Goal: Obtain resource: Download file/media

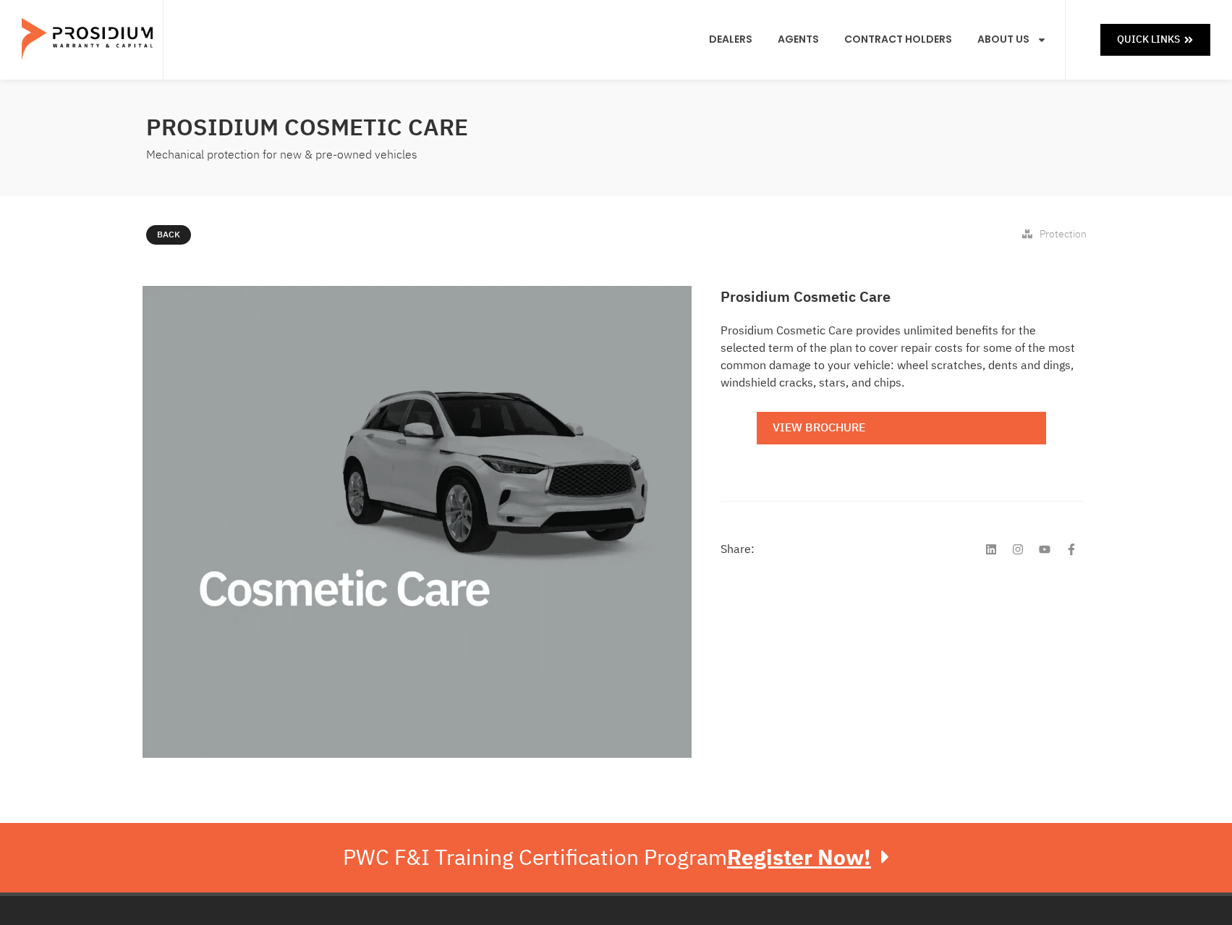
click at [879, 429] on e-page-transition at bounding box center [616, 462] width 1232 height 925
click at [822, 433] on link "View Brochure" at bounding box center [901, 428] width 289 height 33
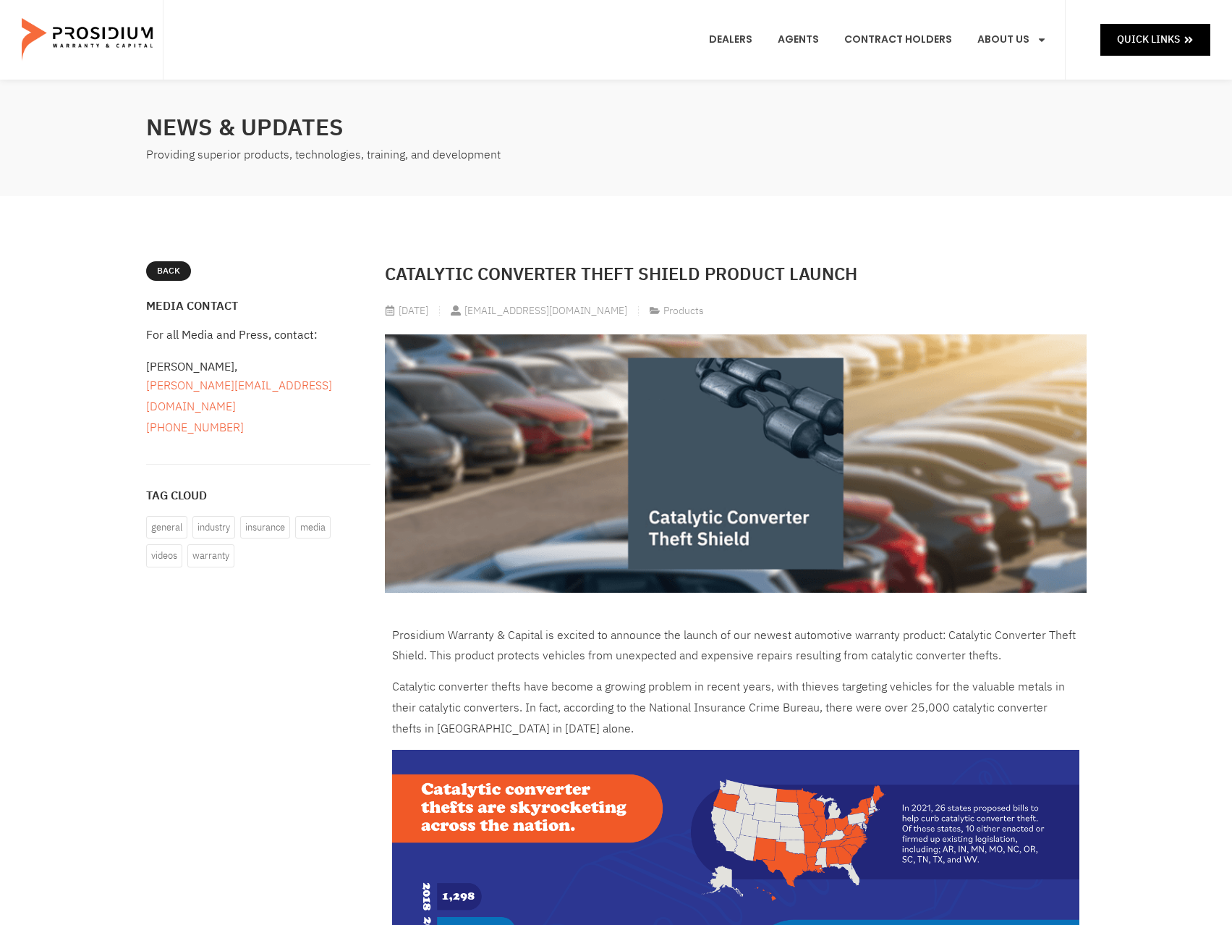
click at [780, 433] on img at bounding box center [736, 463] width 702 height 258
click at [690, 311] on span "Products" at bounding box center [683, 310] width 41 height 15
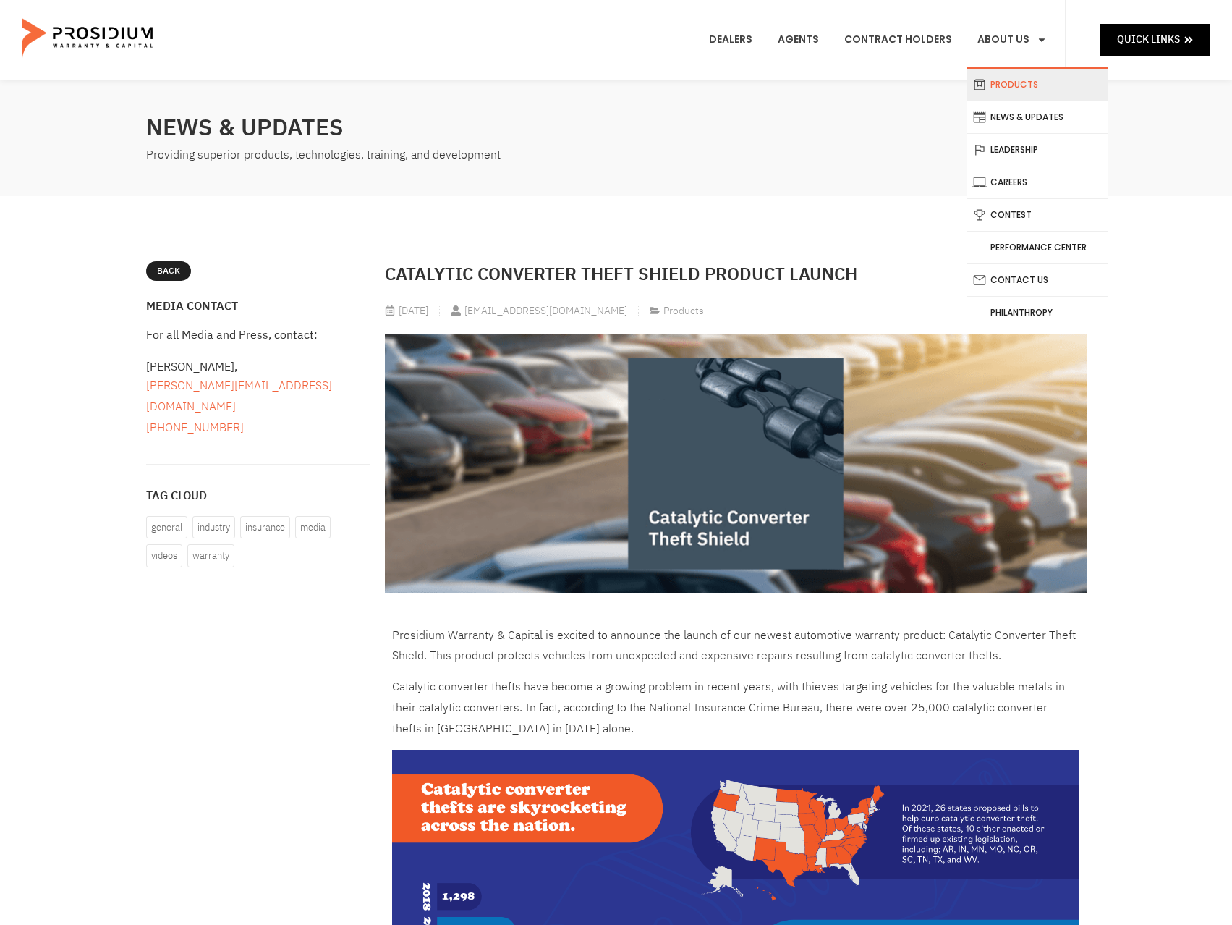
click at [1022, 94] on link "Products" at bounding box center [1037, 85] width 141 height 32
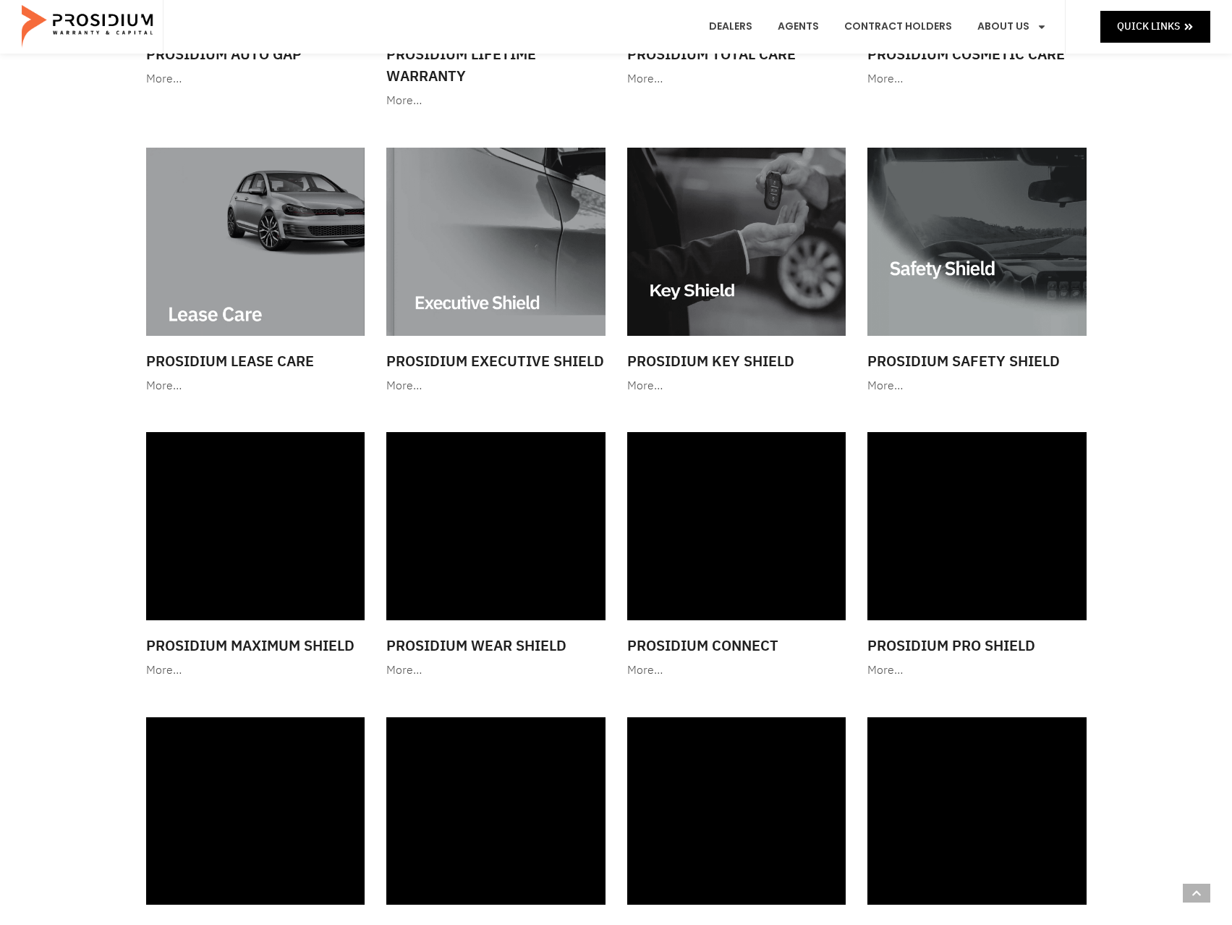
scroll to position [1230, 0]
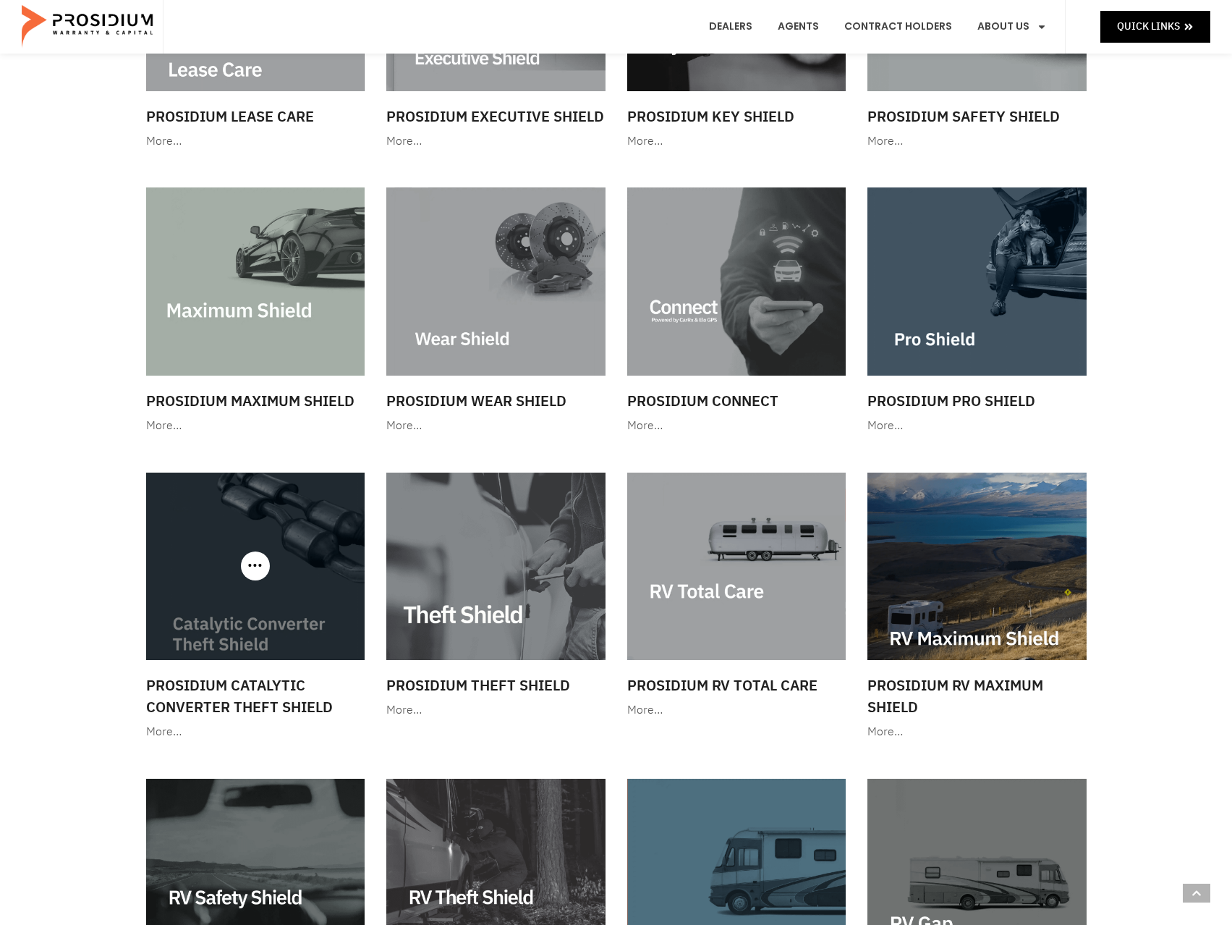
click at [284, 620] on img at bounding box center [255, 565] width 219 height 187
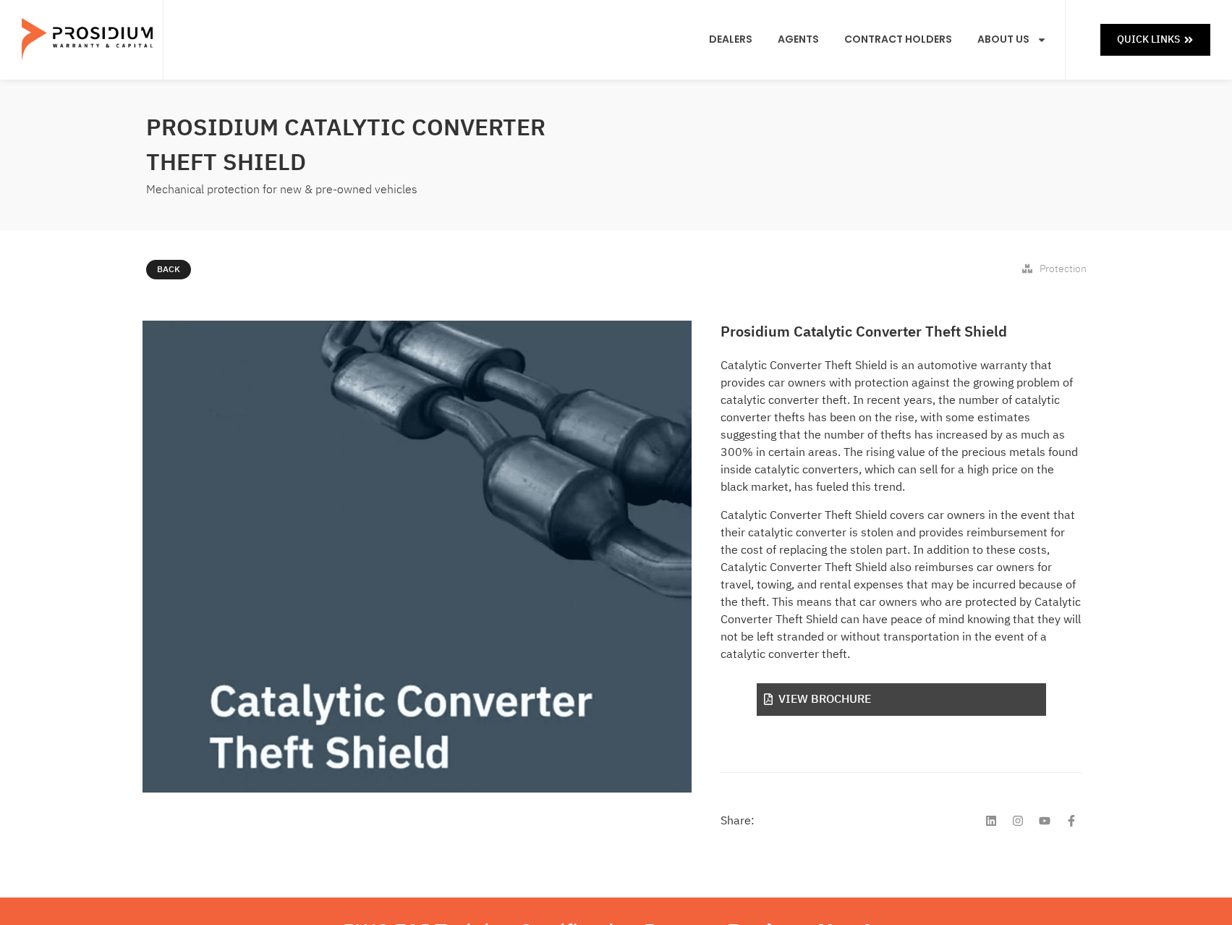
click at [859, 700] on link "View Brochure" at bounding box center [901, 699] width 289 height 33
